Goal: Entertainment & Leisure: Consume media (video, audio)

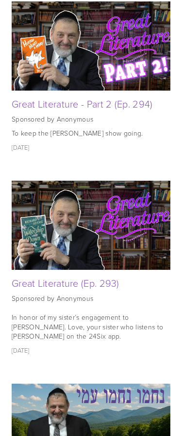
scroll to position [869, 0]
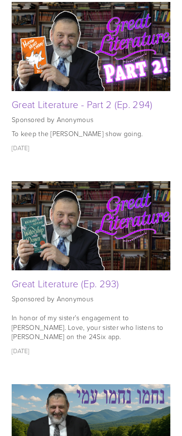
click at [70, 276] on link "Great Literature (Ep. 293)" at bounding box center [66, 283] width 108 height 14
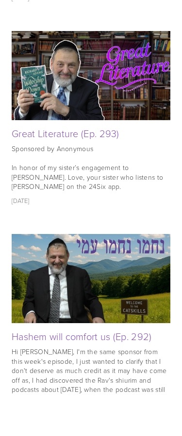
scroll to position [982, 0]
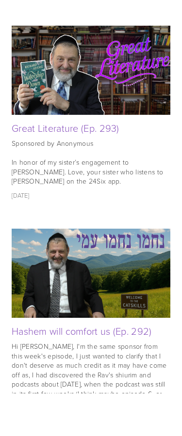
click at [115, 367] on link "Hashem will comfort us (Ep. 292)" at bounding box center [82, 374] width 140 height 14
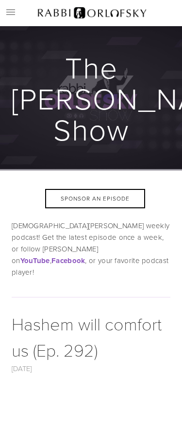
scroll to position [99, 0]
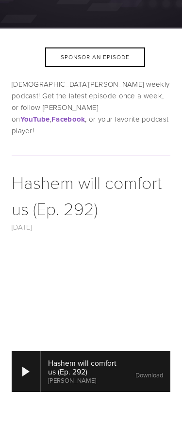
click at [26, 394] on div at bounding box center [26, 414] width 29 height 41
click at [27, 409] on div at bounding box center [25, 414] width 7 height 10
click at [30, 394] on div at bounding box center [26, 414] width 29 height 41
click at [26, 409] on div at bounding box center [25, 414] width 7 height 10
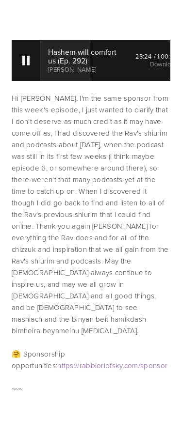
scroll to position [409, 0]
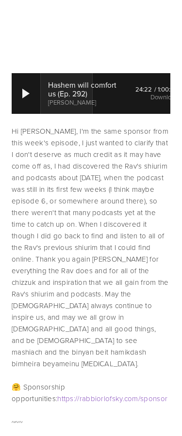
click at [31, 83] on div at bounding box center [26, 103] width 29 height 41
click at [30, 83] on div at bounding box center [26, 103] width 29 height 41
click at [24, 99] on div at bounding box center [25, 104] width 7 height 10
click at [25, 99] on div at bounding box center [25, 104] width 7 height 10
click at [28, 99] on div at bounding box center [25, 104] width 7 height 10
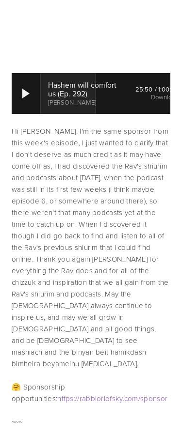
click at [29, 99] on div at bounding box center [25, 104] width 7 height 10
click at [26, 99] on div at bounding box center [25, 104] width 7 height 10
click at [29, 86] on div at bounding box center [26, 103] width 29 height 41
click at [37, 84] on div at bounding box center [26, 103] width 29 height 41
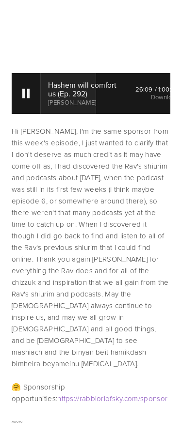
click at [31, 83] on div at bounding box center [26, 103] width 29 height 41
click at [27, 99] on div at bounding box center [25, 104] width 7 height 10
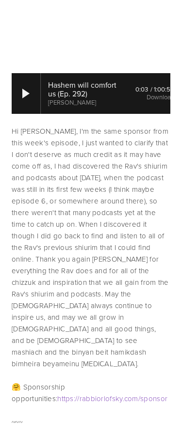
click at [33, 83] on div at bounding box center [26, 103] width 29 height 41
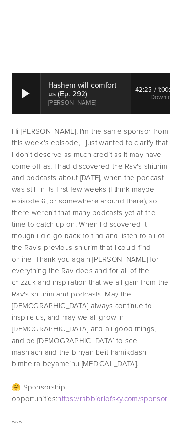
click at [35, 83] on div at bounding box center [26, 103] width 29 height 41
click at [33, 83] on div at bounding box center [26, 103] width 29 height 41
click at [34, 83] on div at bounding box center [26, 103] width 29 height 41
